Goal: Information Seeking & Learning: Compare options

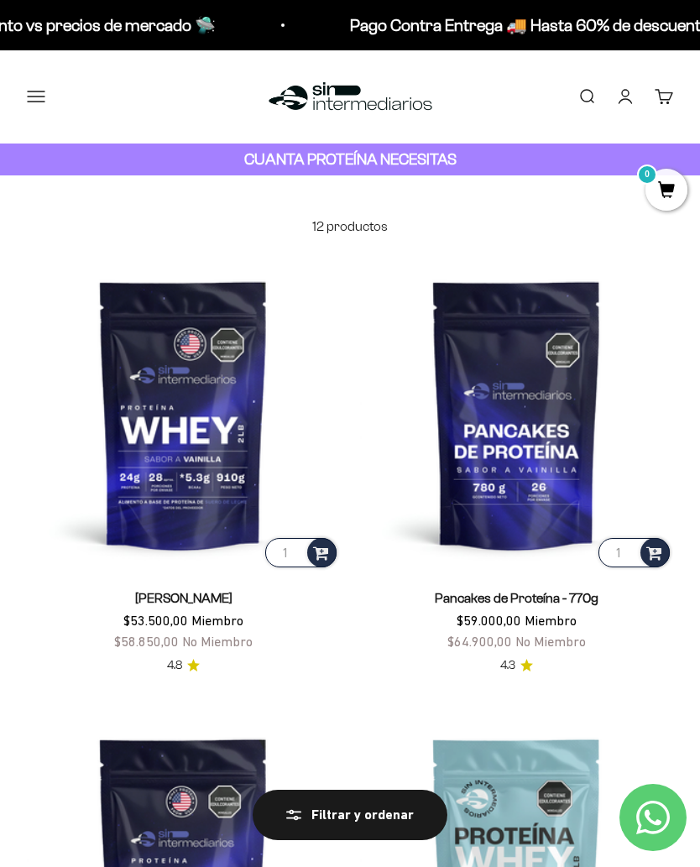
click at [29, 101] on button "Menú" at bounding box center [36, 96] width 18 height 18
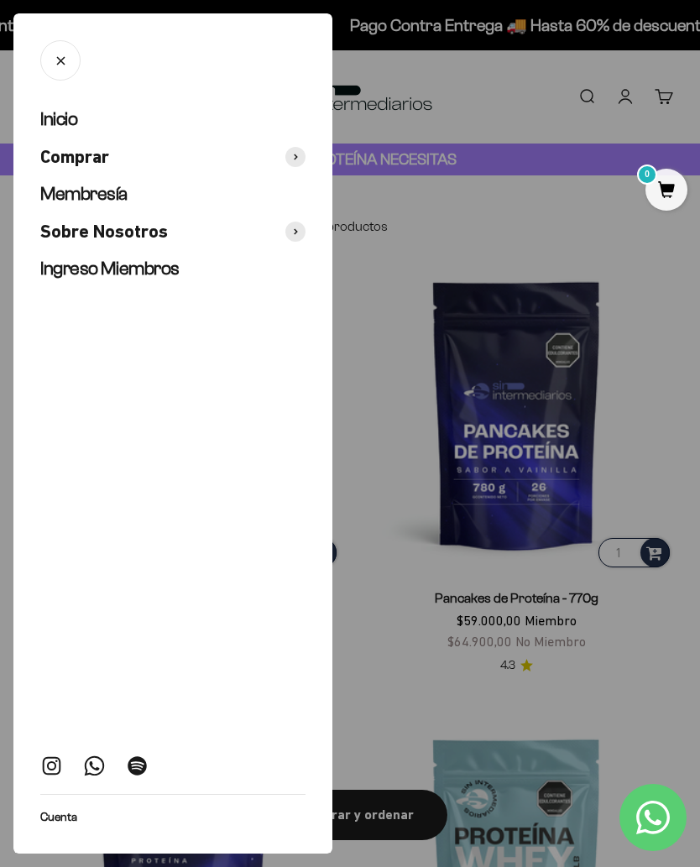
click at [305, 144] on ul "Inicio Comprar Membresía Sobre Nosotros Ingreso Miembros" at bounding box center [172, 194] width 265 height 174
click at [286, 152] on span at bounding box center [295, 157] width 20 height 20
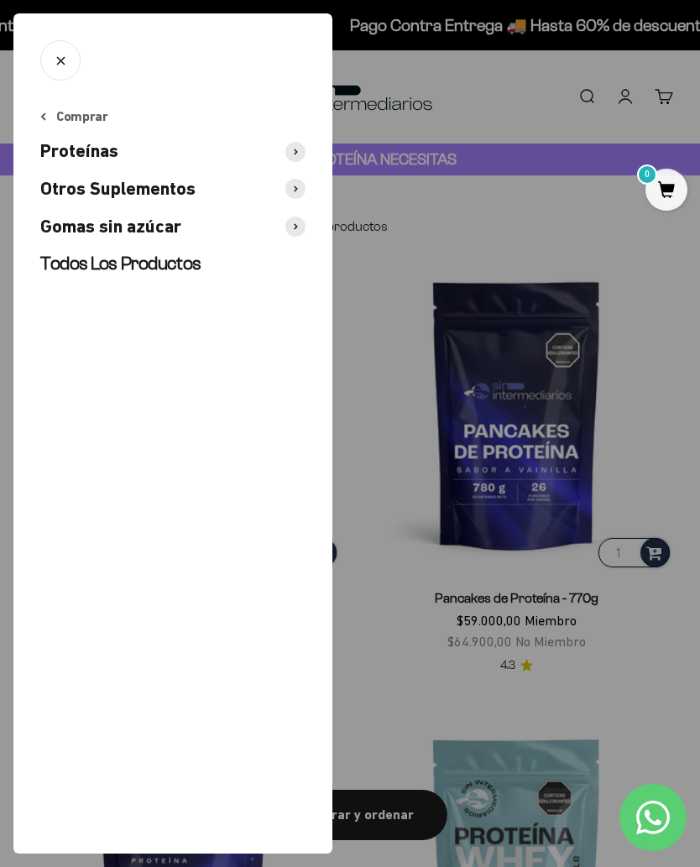
click at [295, 183] on span at bounding box center [295, 189] width 20 height 20
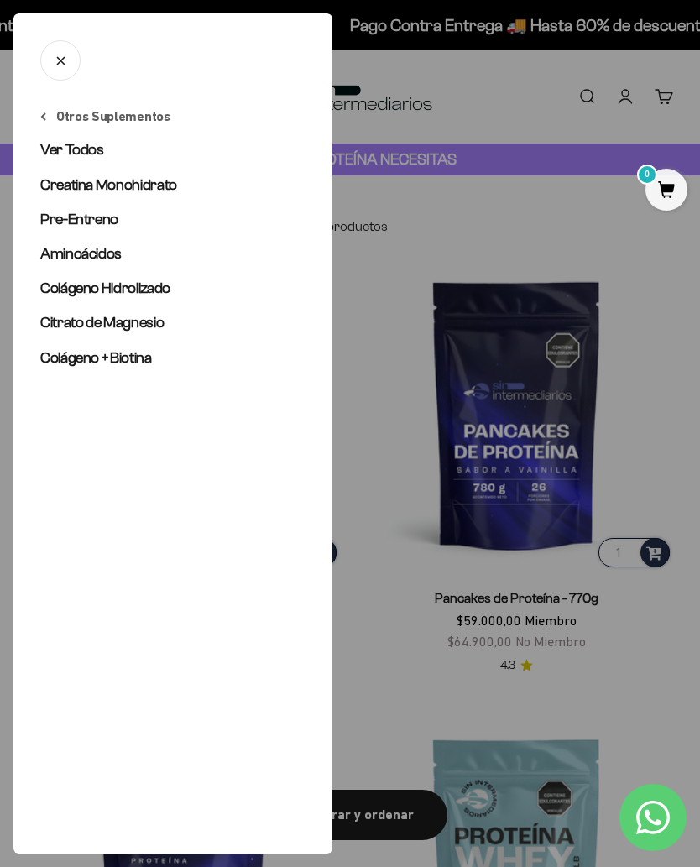
click at [149, 332] on link "Citrato de Magnesio" at bounding box center [172, 322] width 265 height 21
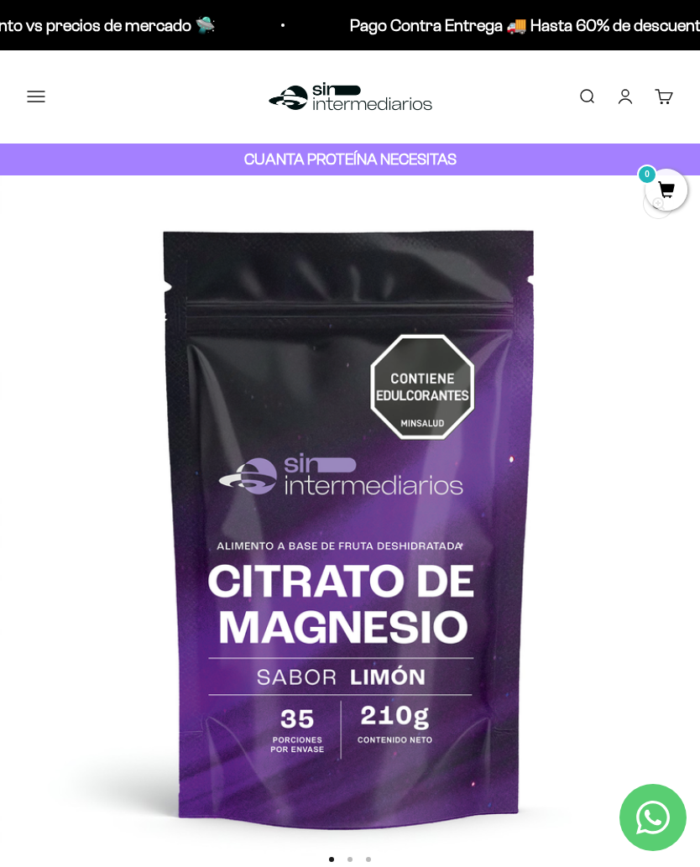
click at [34, 93] on button "Menú" at bounding box center [36, 96] width 18 height 18
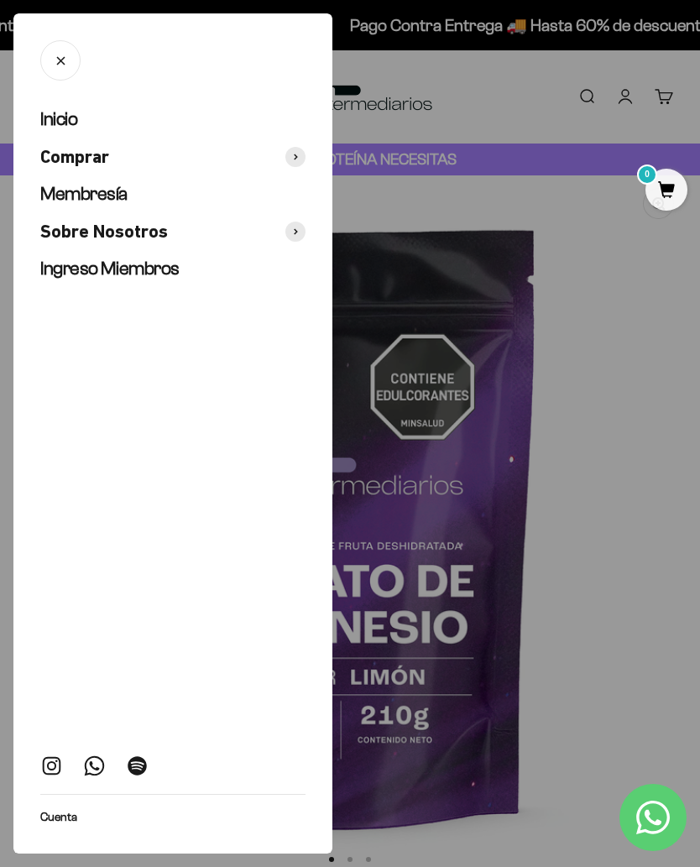
click at [206, 166] on button "Comprar" at bounding box center [172, 157] width 265 height 24
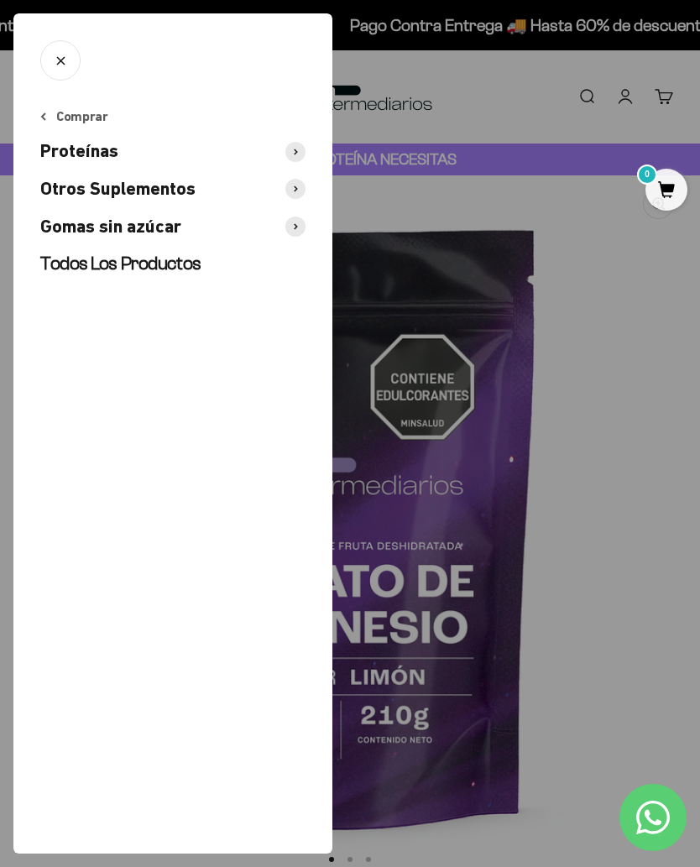
click at [554, 315] on div at bounding box center [350, 433] width 700 height 867
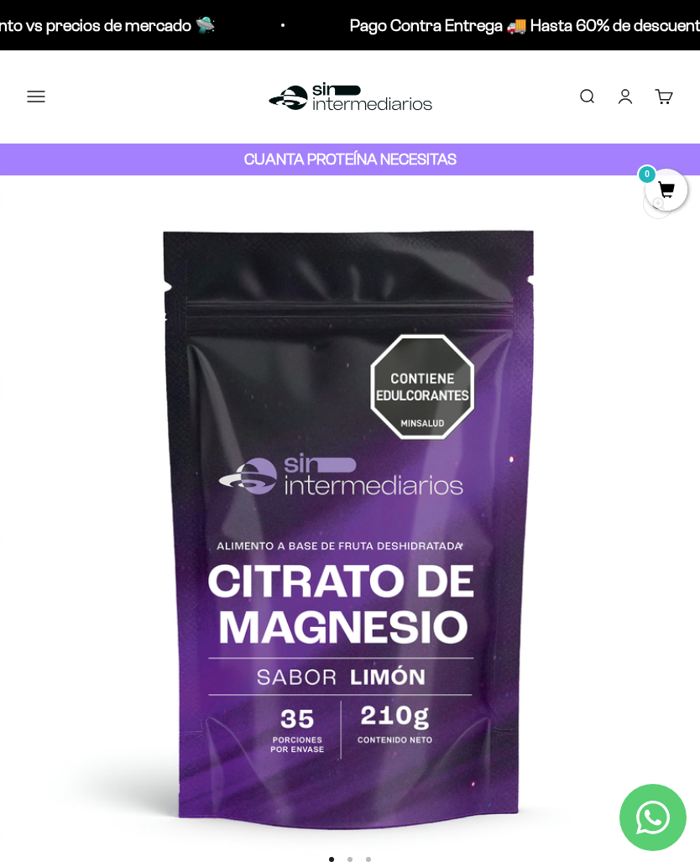
click at [41, 102] on button "Menú" at bounding box center [36, 96] width 18 height 18
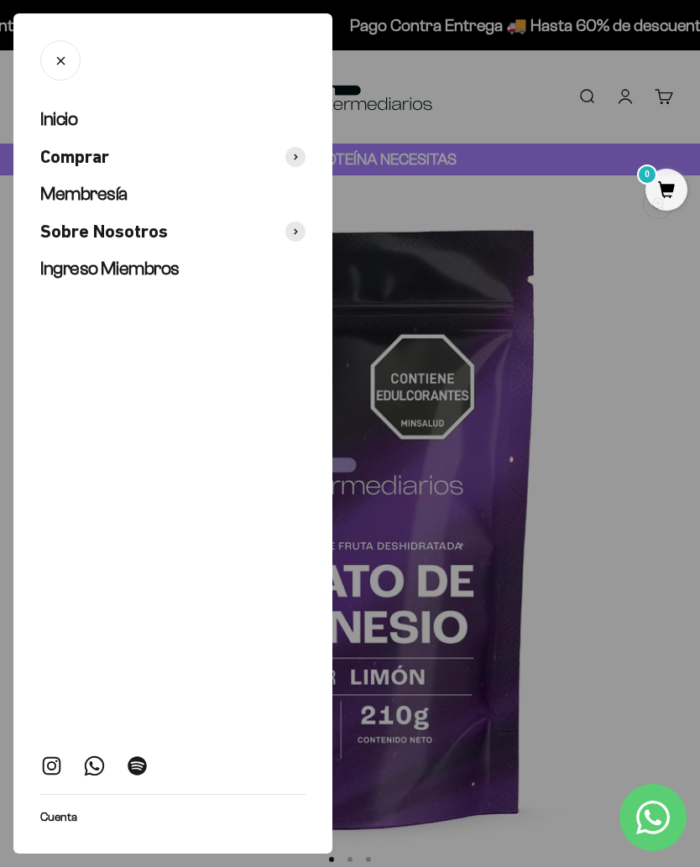
click at [295, 159] on span at bounding box center [295, 157] width 20 height 20
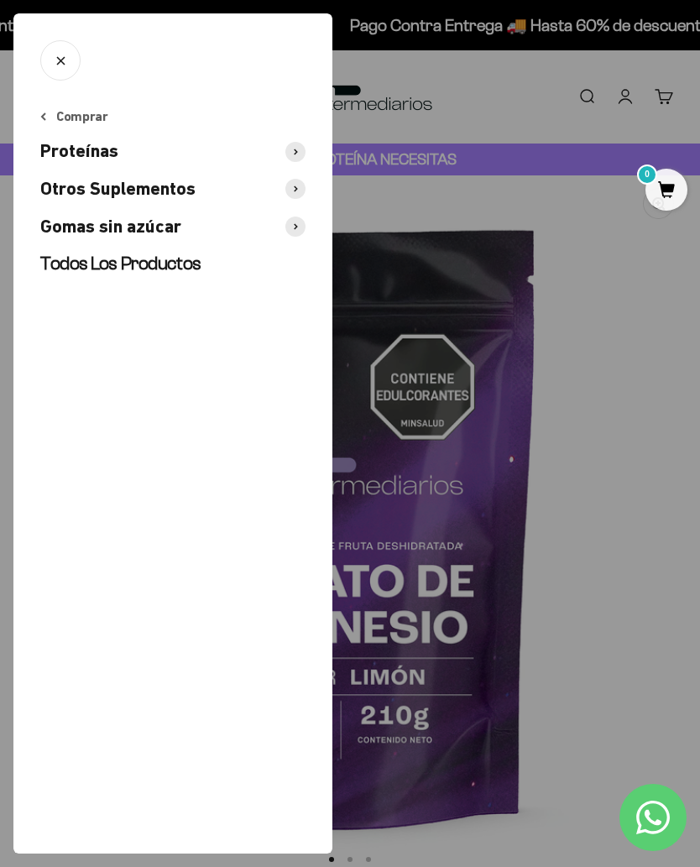
click at [300, 148] on span at bounding box center [295, 152] width 20 height 20
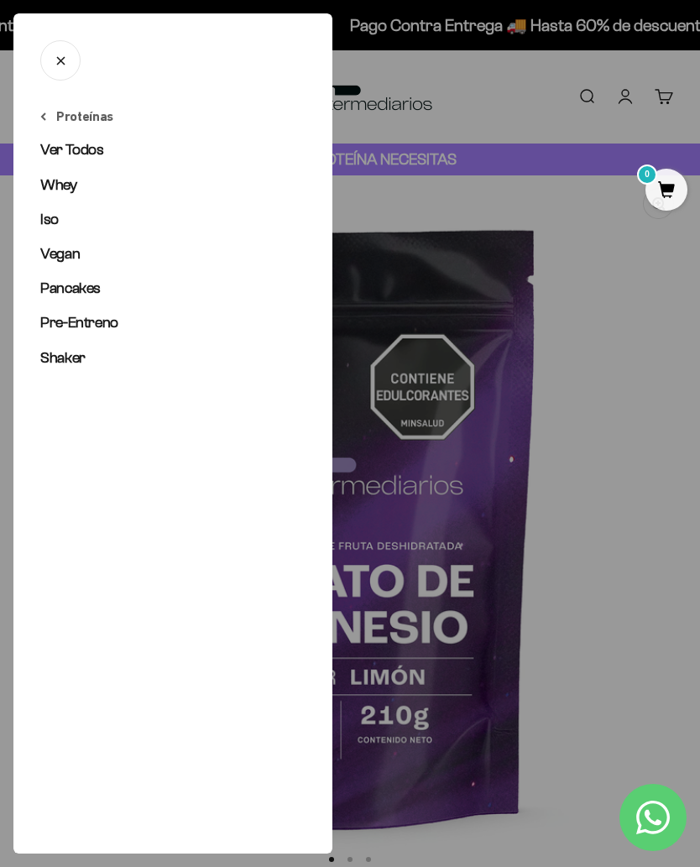
click at [122, 151] on link "Ver Todos" at bounding box center [172, 149] width 265 height 21
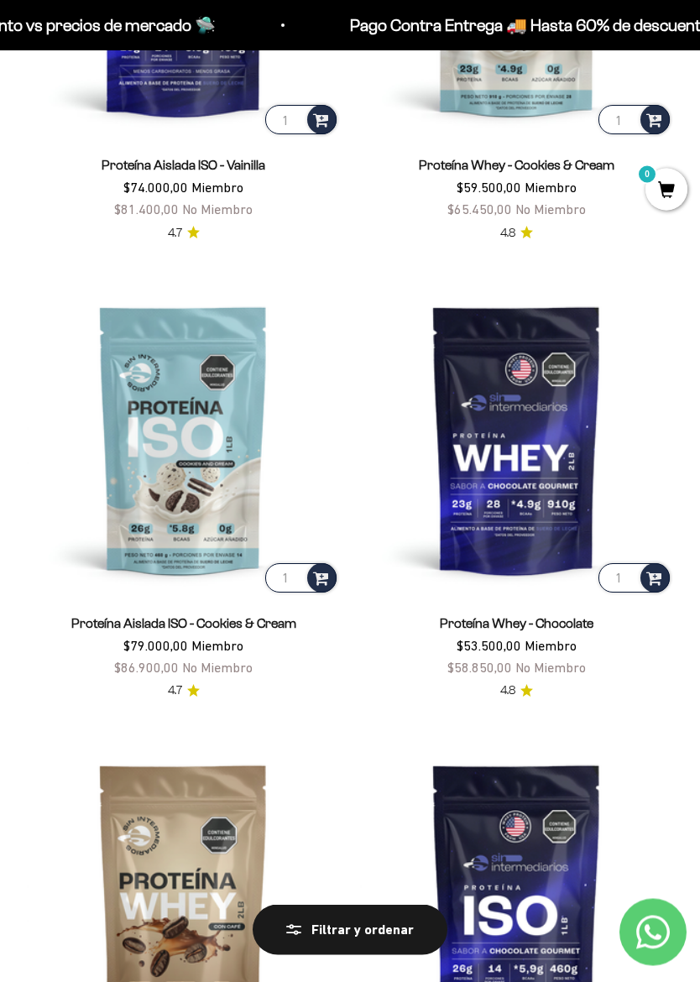
scroll to position [891, 0]
click at [248, 405] on img at bounding box center [183, 439] width 313 height 313
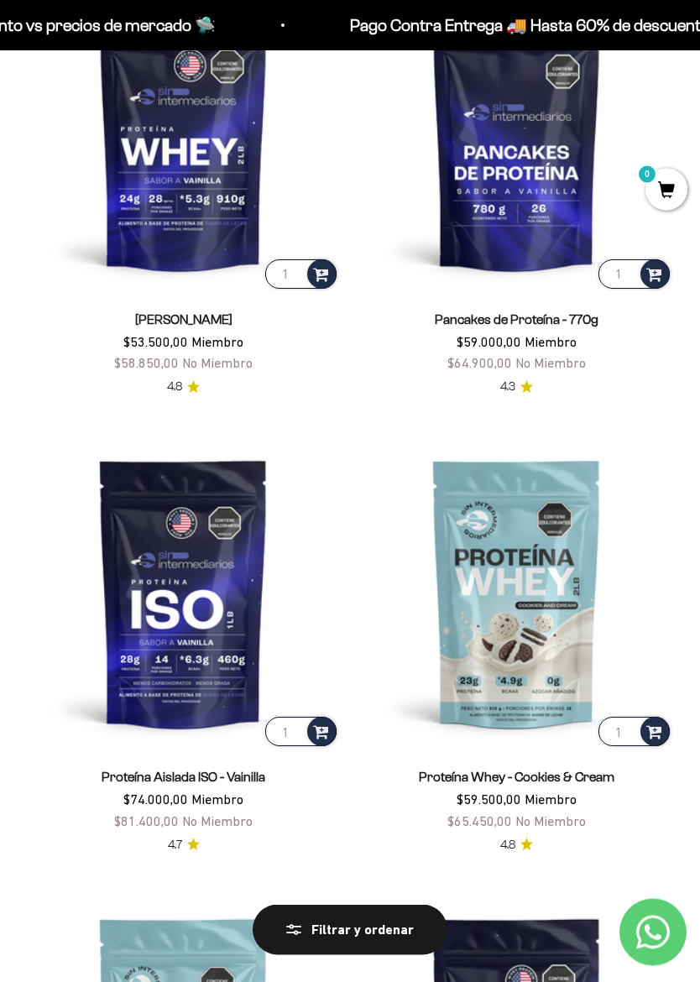
scroll to position [287, 0]
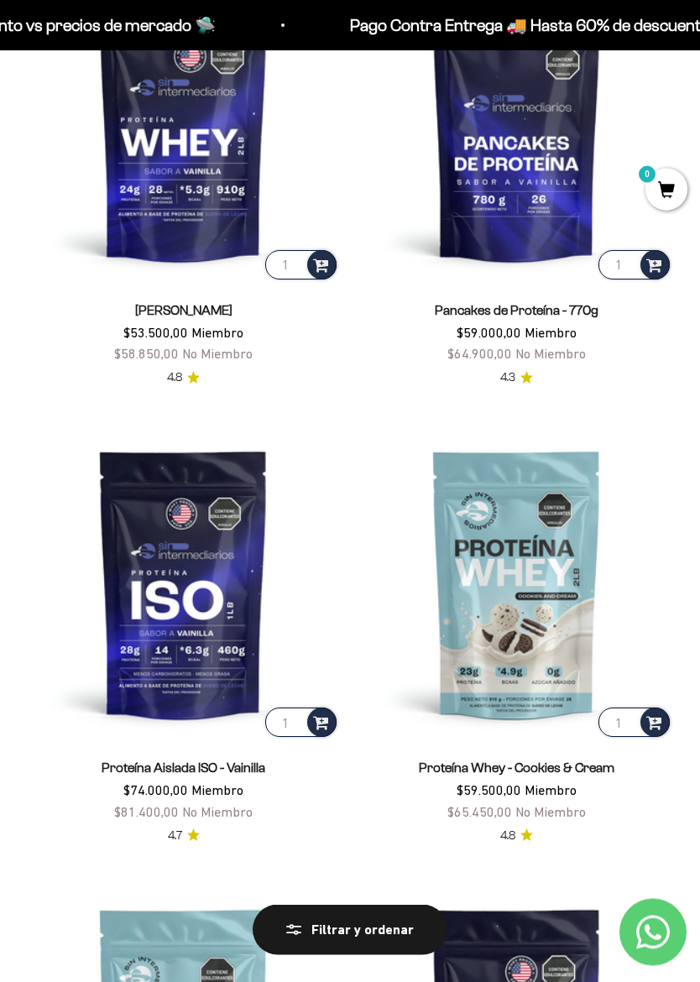
click at [217, 761] on link "Proteína Aislada ISO - Vainilla" at bounding box center [184, 768] width 164 height 14
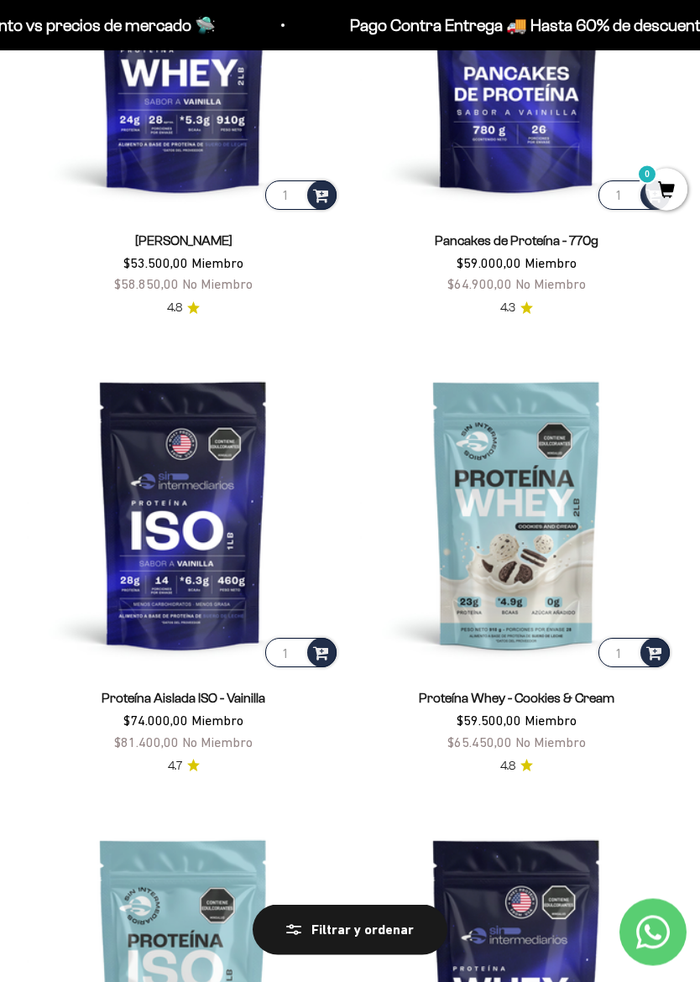
scroll to position [358, 0]
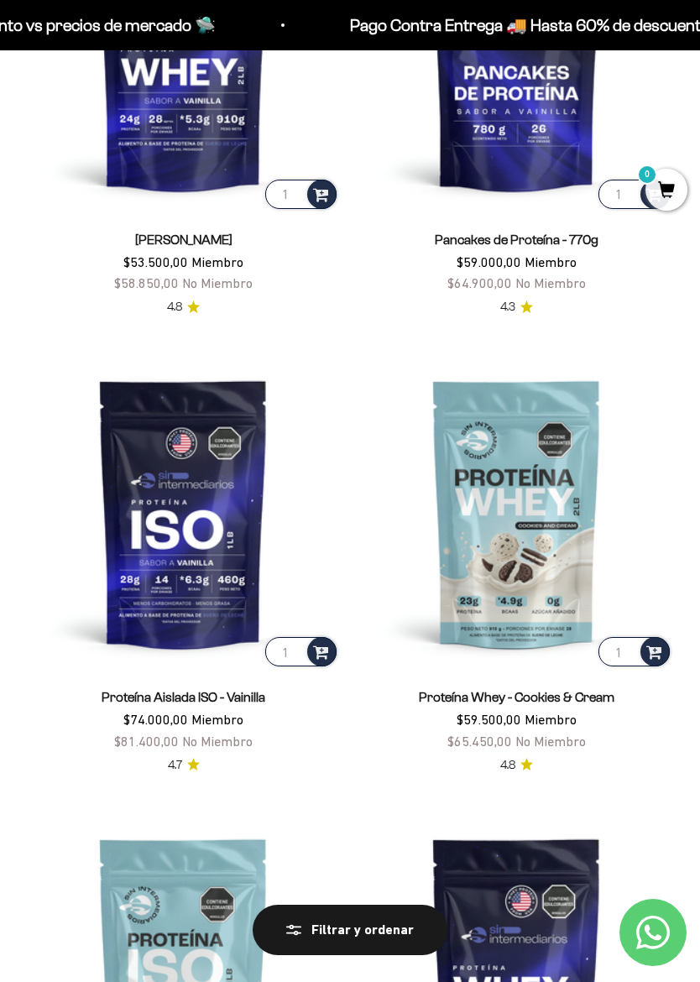
click at [220, 434] on img at bounding box center [183, 513] width 313 height 313
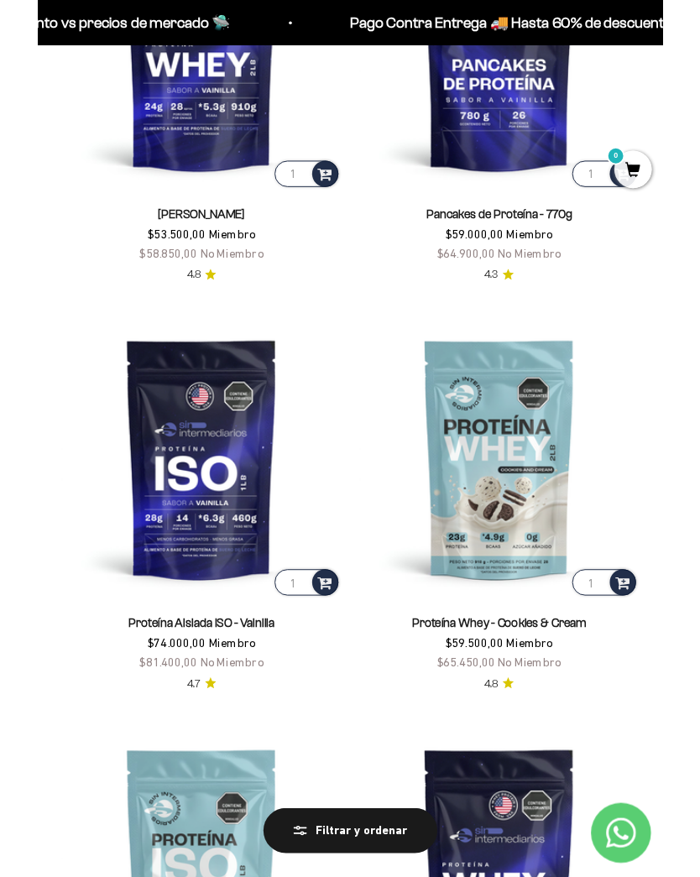
scroll to position [405, 0]
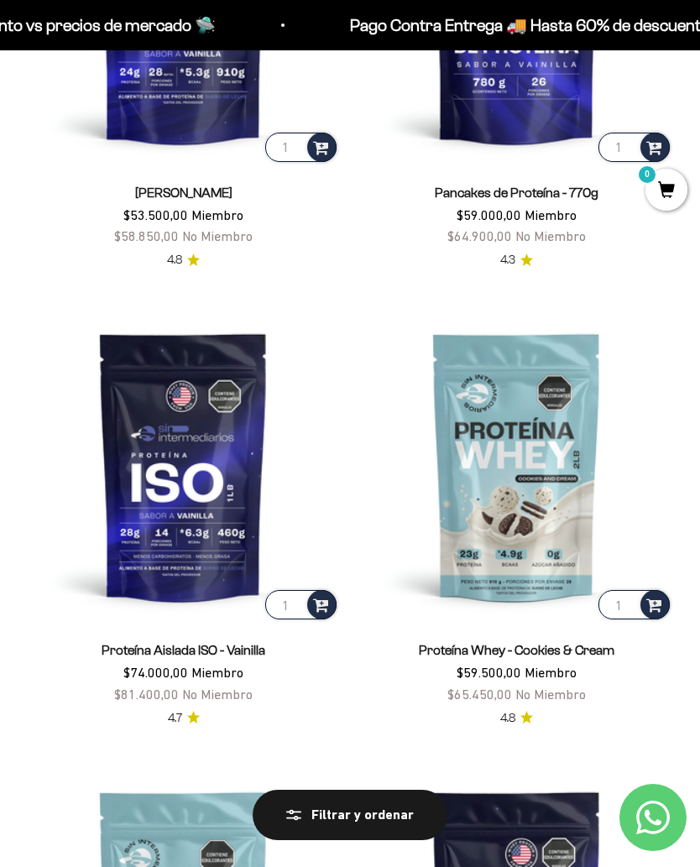
click at [229, 517] on img at bounding box center [183, 466] width 313 height 313
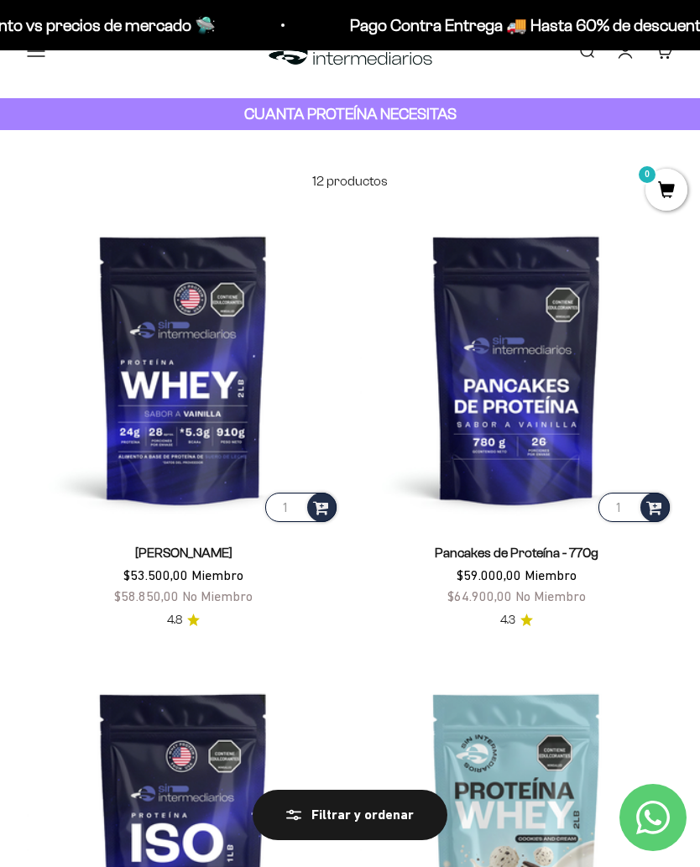
scroll to position [0, 0]
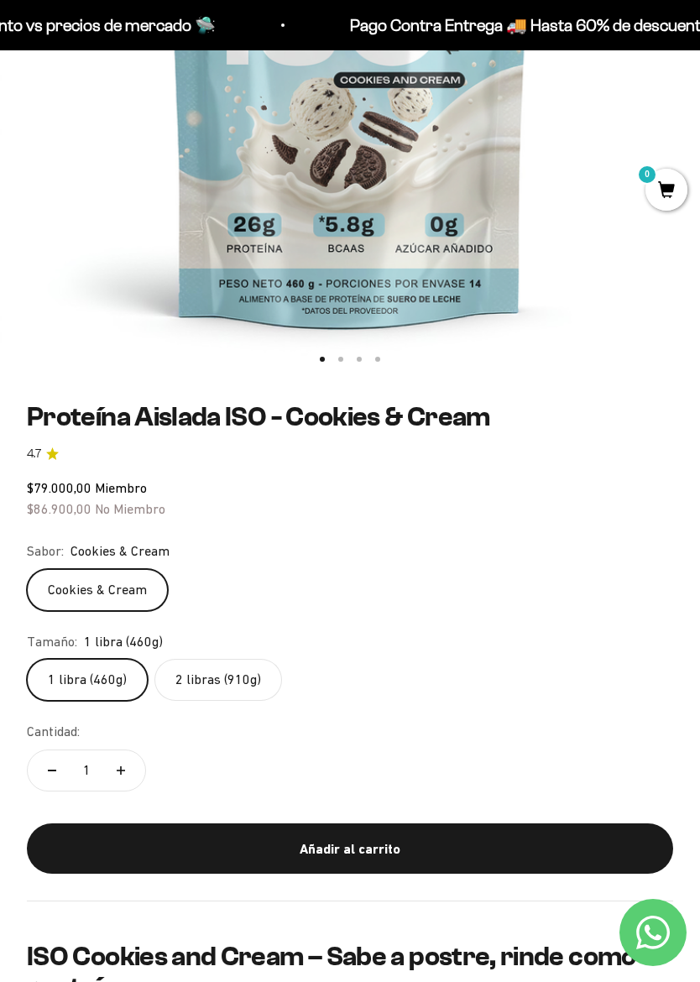
click at [253, 669] on label "2 libras (910g)" at bounding box center [218, 680] width 128 height 42
click at [27, 659] on input "2 libras (910g)" at bounding box center [26, 658] width 1 height 1
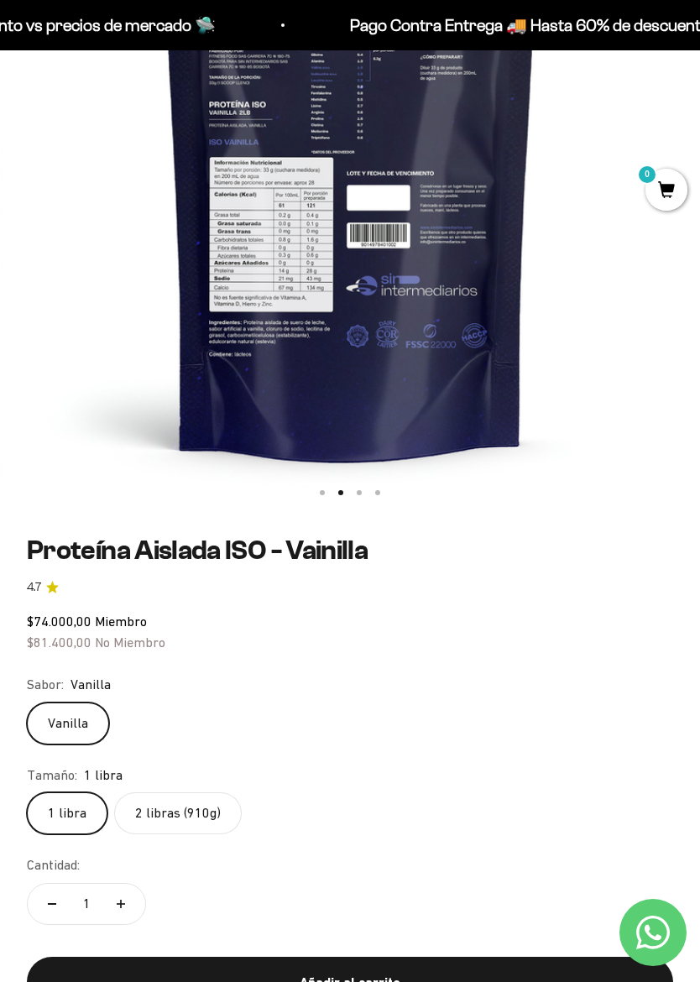
scroll to position [368, 0]
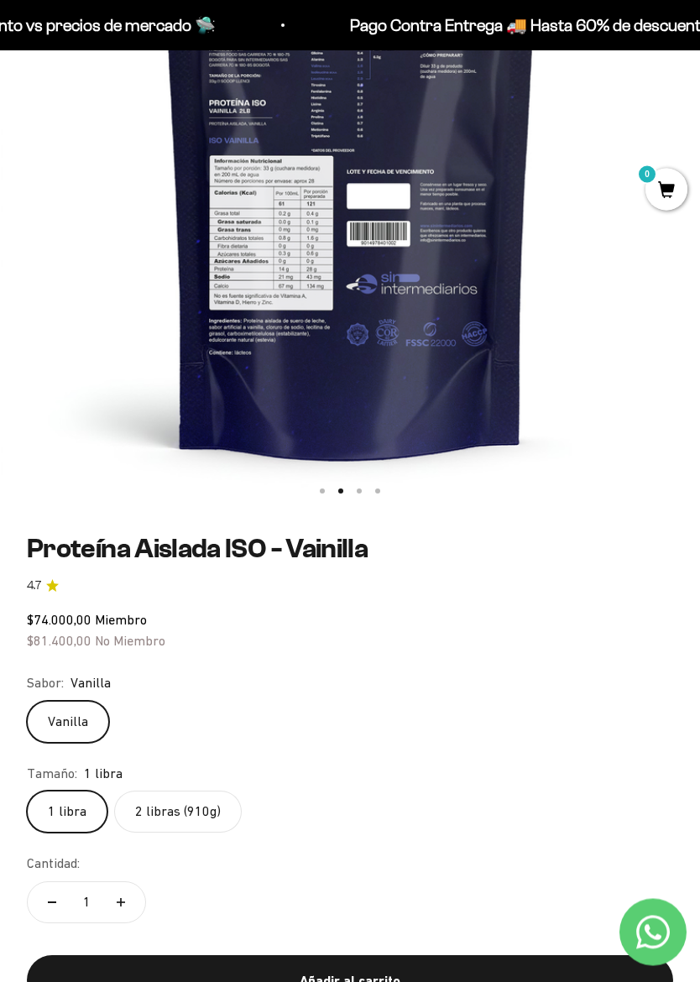
click at [211, 813] on label "2 libras (910g)" at bounding box center [178, 813] width 128 height 42
click at [27, 792] on input "2 libras (910g)" at bounding box center [26, 791] width 1 height 1
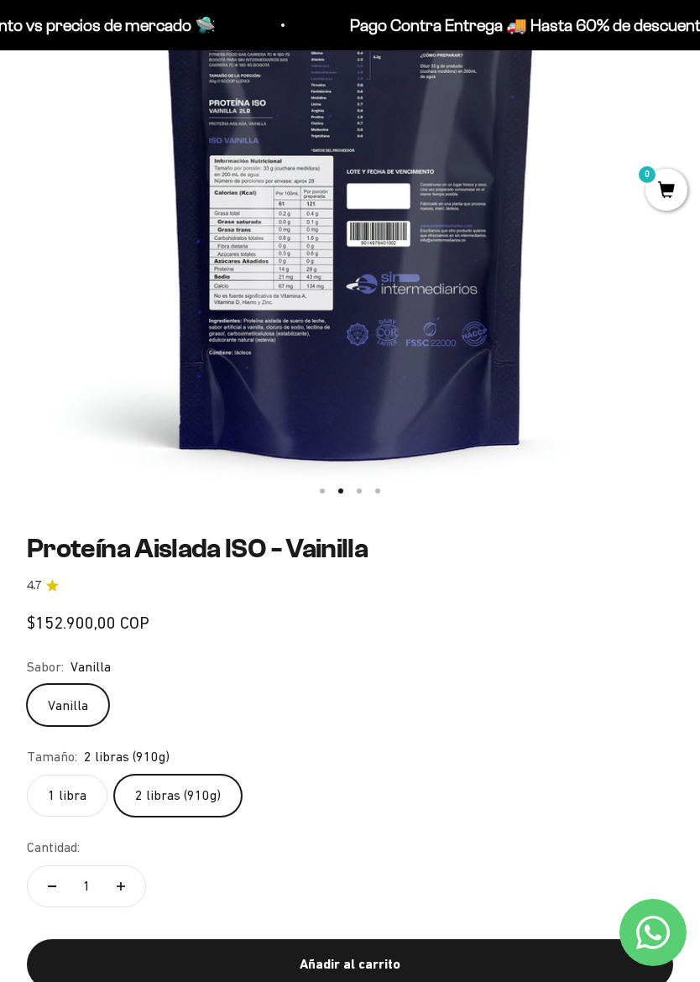
scroll to position [0, 702]
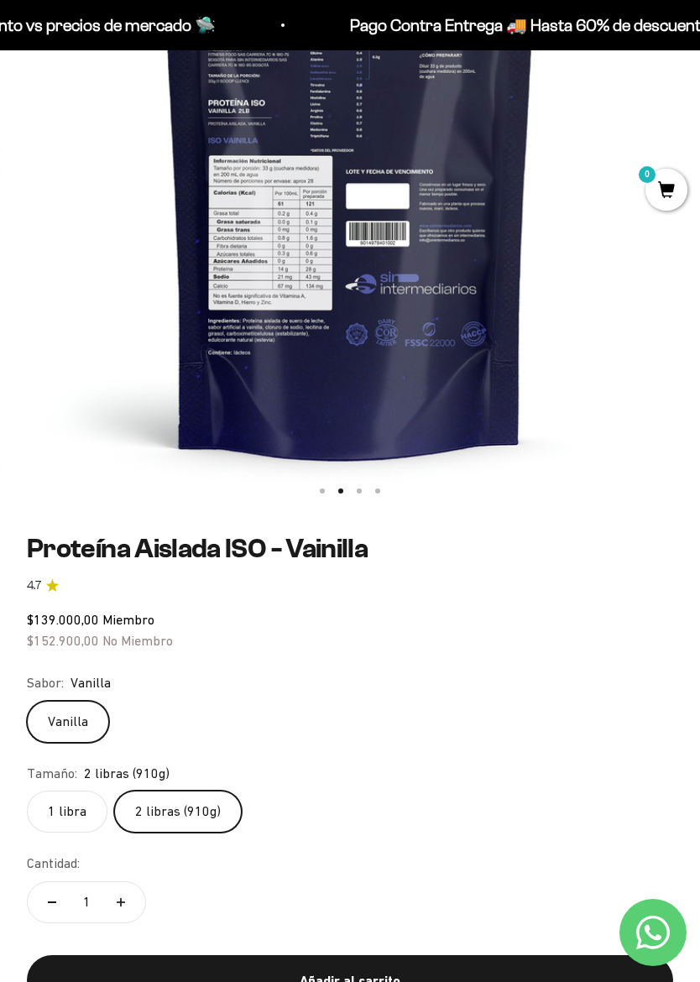
click at [76, 798] on label "1 libra" at bounding box center [67, 812] width 81 height 42
click at [27, 791] on input "1 libra" at bounding box center [26, 790] width 1 height 1
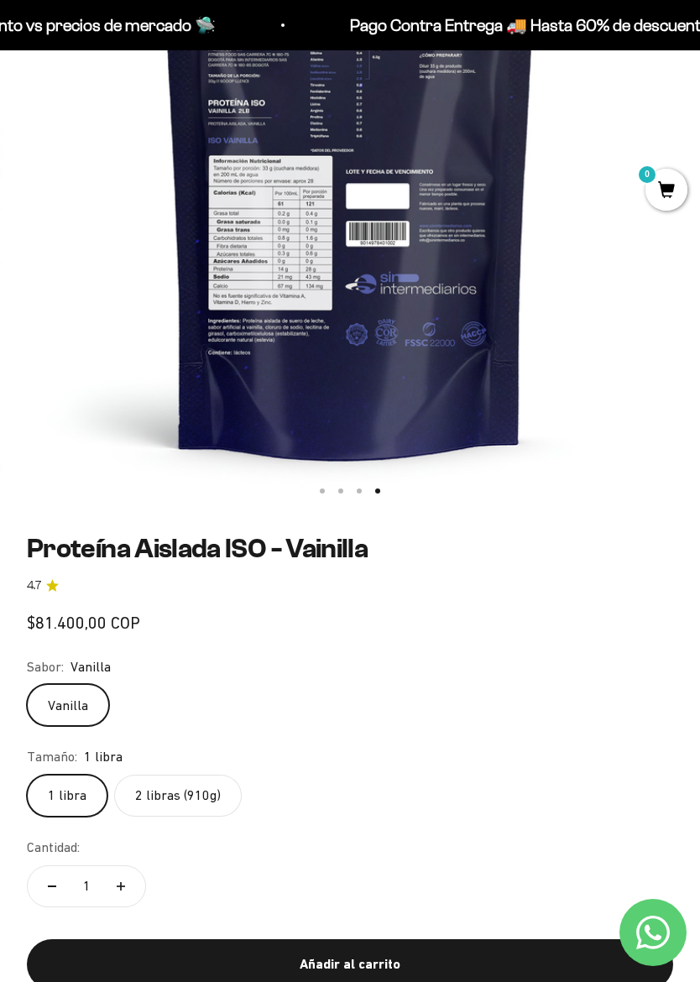
scroll to position [0, 2105]
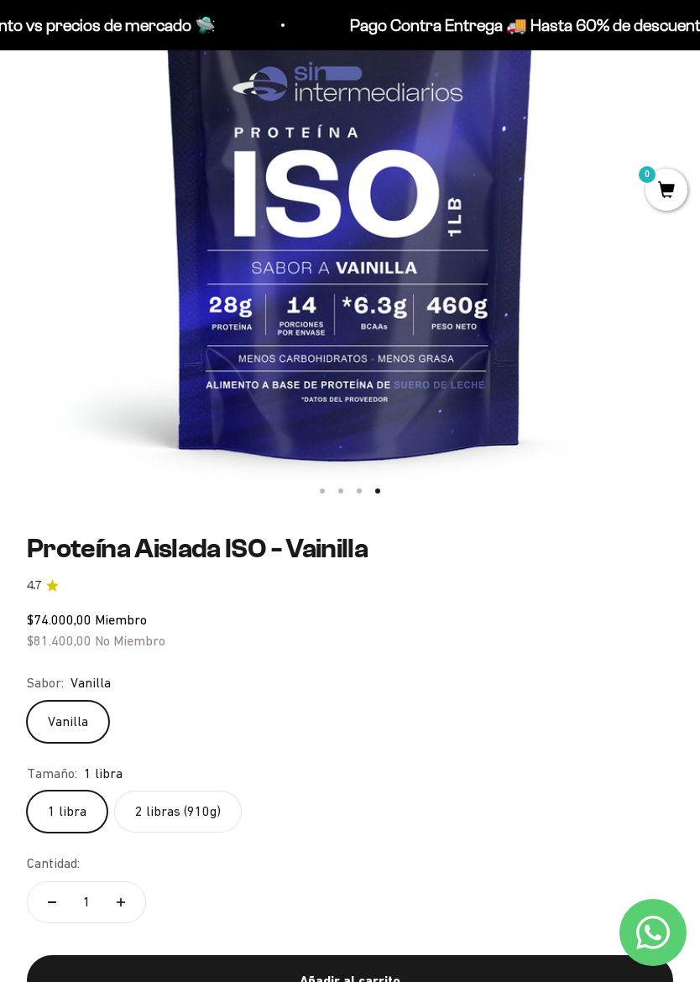
click at [206, 810] on label "2 libras (910g)" at bounding box center [178, 812] width 128 height 42
click at [27, 791] on input "2 libras (910g)" at bounding box center [26, 790] width 1 height 1
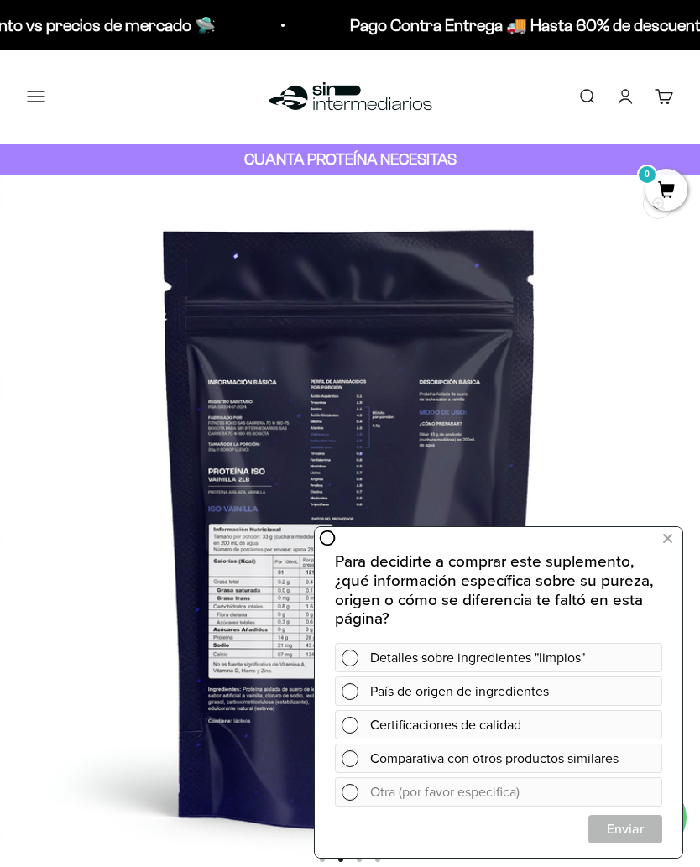
click at [666, 534] on icon at bounding box center [667, 539] width 9 height 22
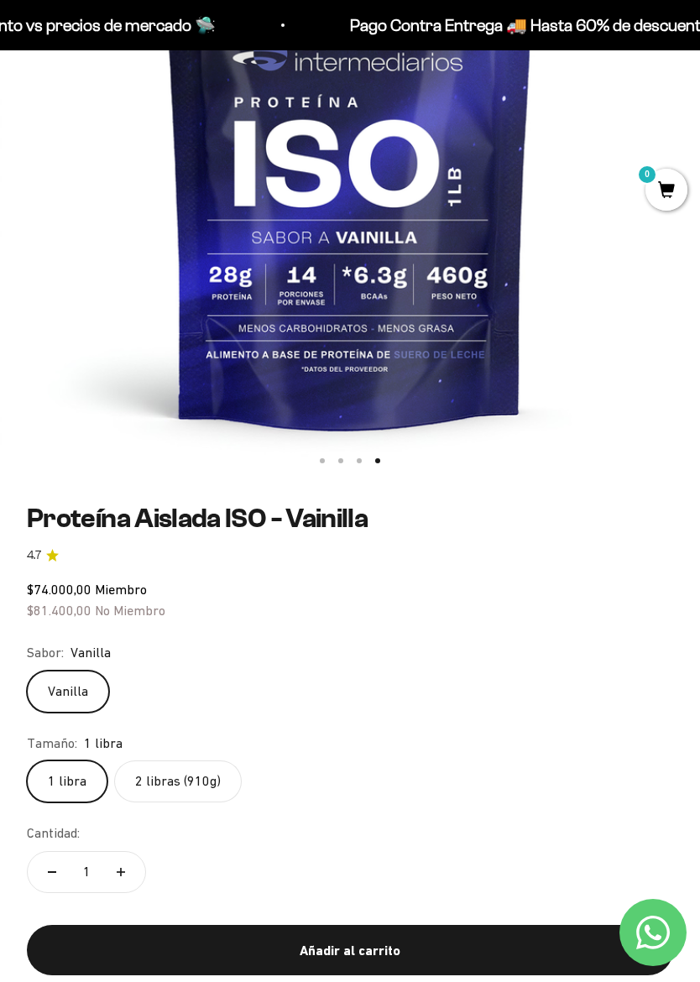
scroll to position [434, 0]
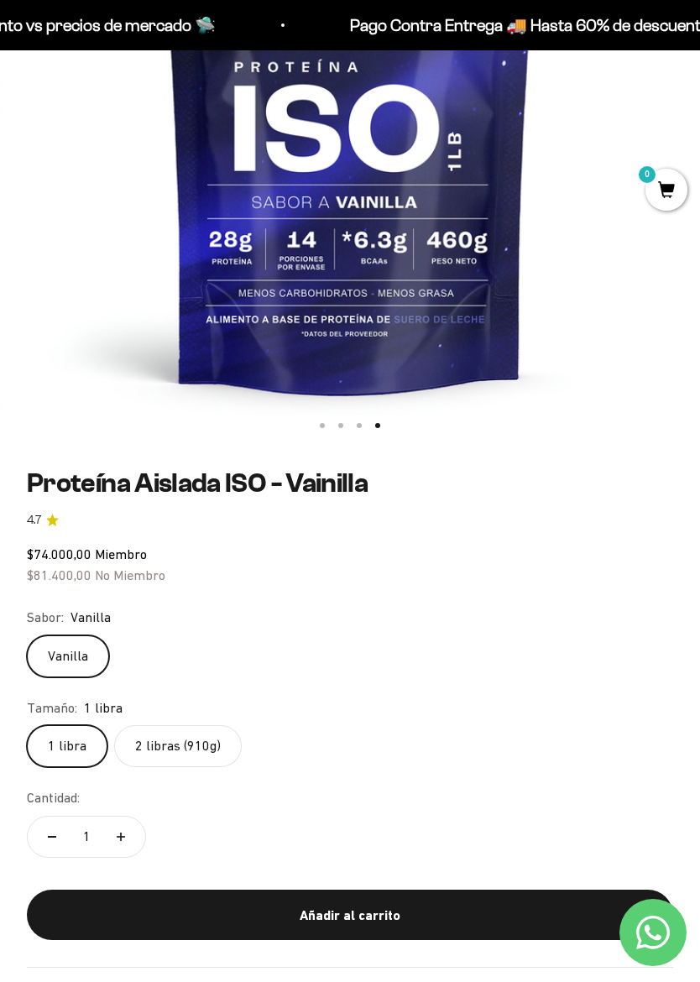
click at [234, 734] on label "2 libras (910g)" at bounding box center [178, 746] width 128 height 42
click at [27, 725] on input "2 libras (910g)" at bounding box center [26, 724] width 1 height 1
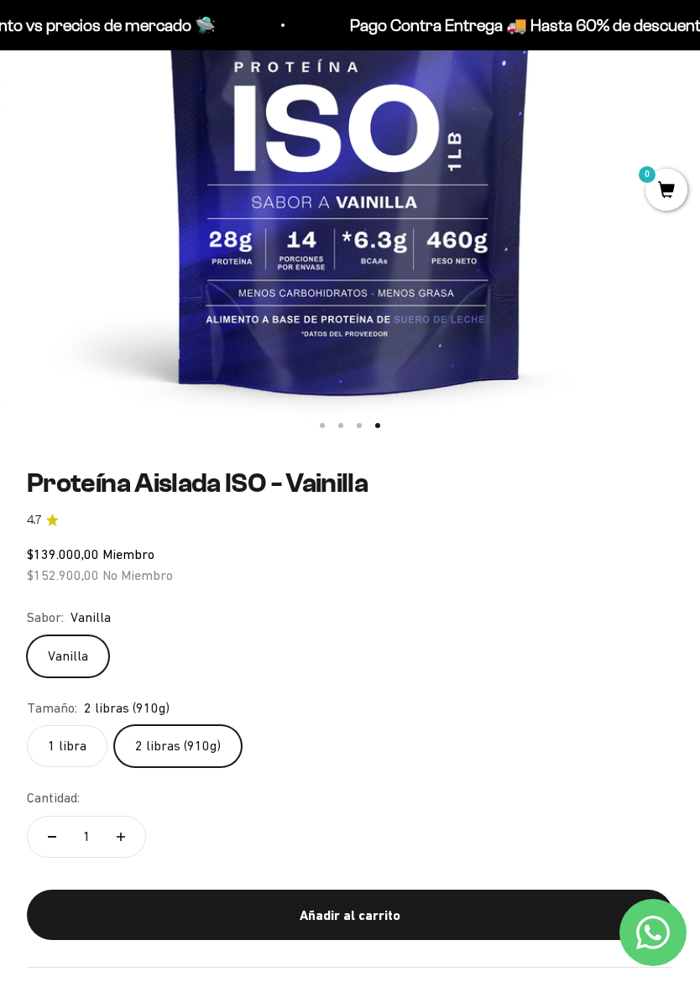
click at [78, 744] on label "1 libra" at bounding box center [67, 746] width 81 height 42
click at [27, 725] on input "1 libra" at bounding box center [26, 724] width 1 height 1
